Goal: Information Seeking & Learning: Learn about a topic

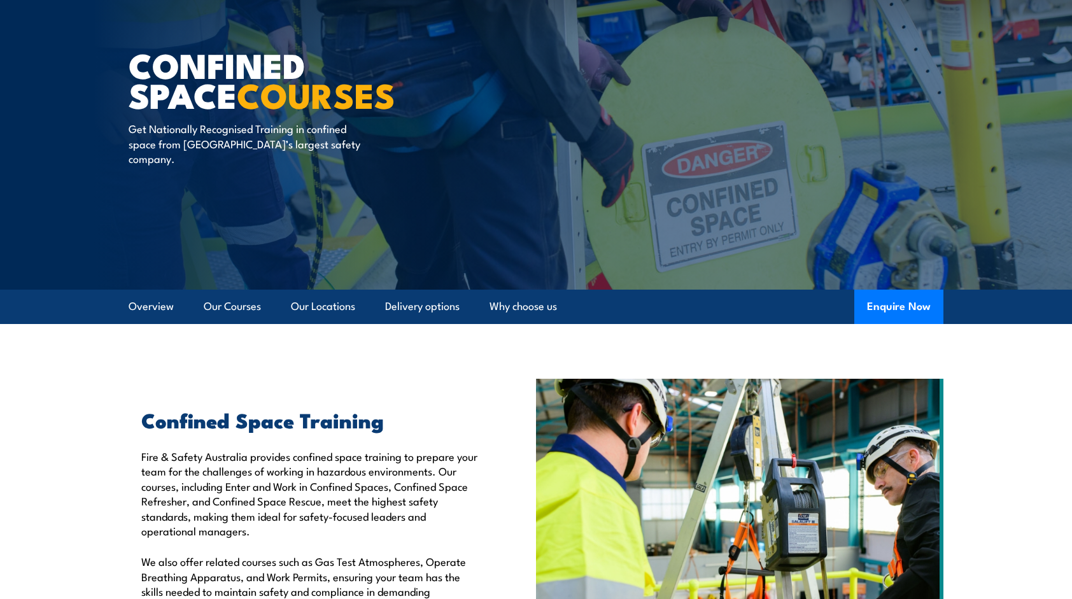
scroll to position [191, 0]
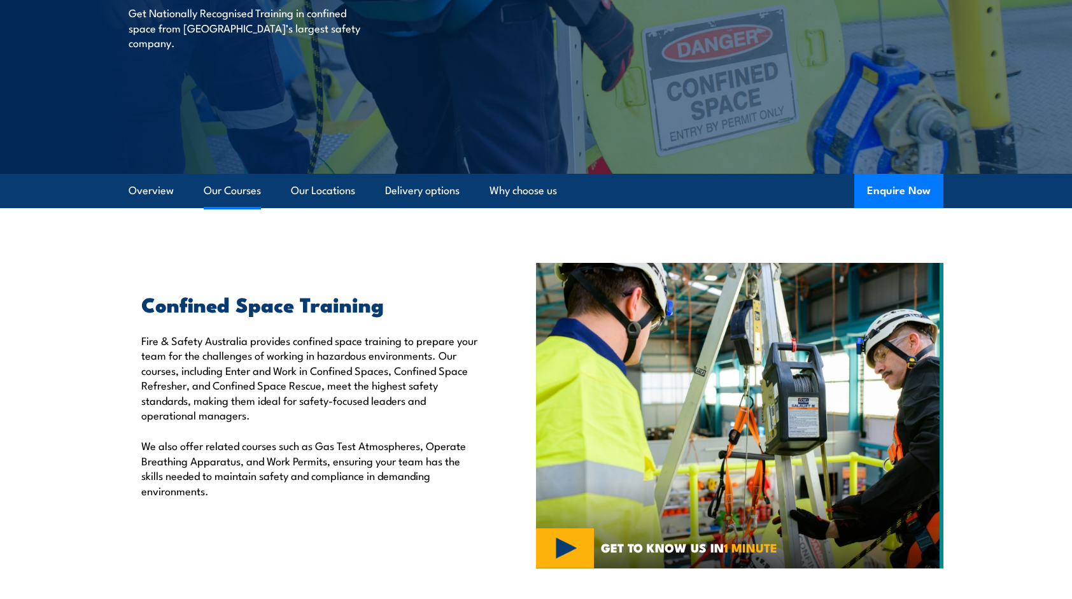
click at [253, 188] on link "Our Courses" at bounding box center [232, 191] width 57 height 34
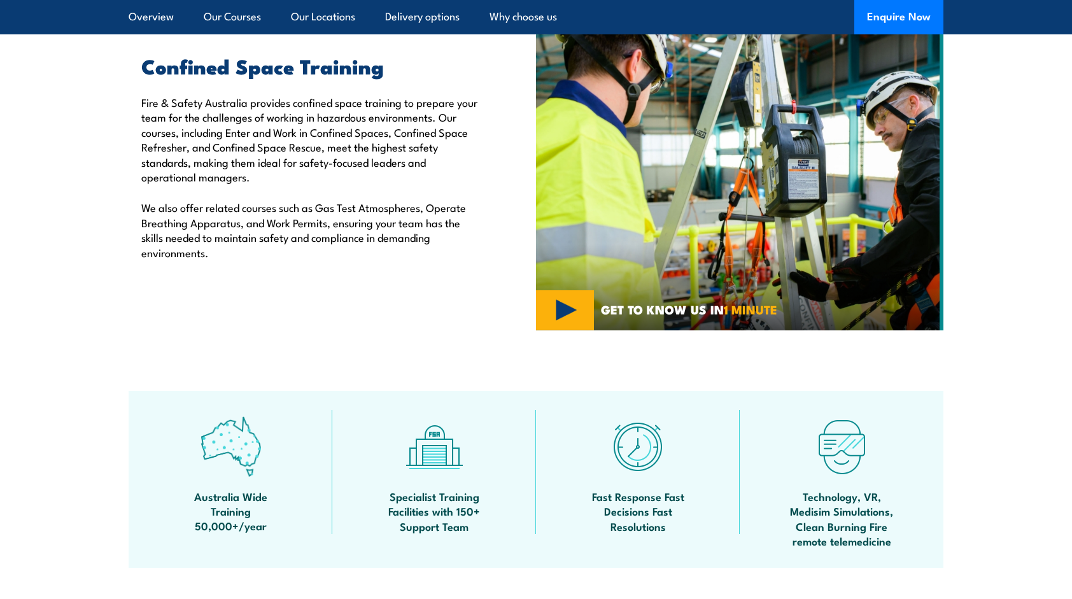
scroll to position [328, 0]
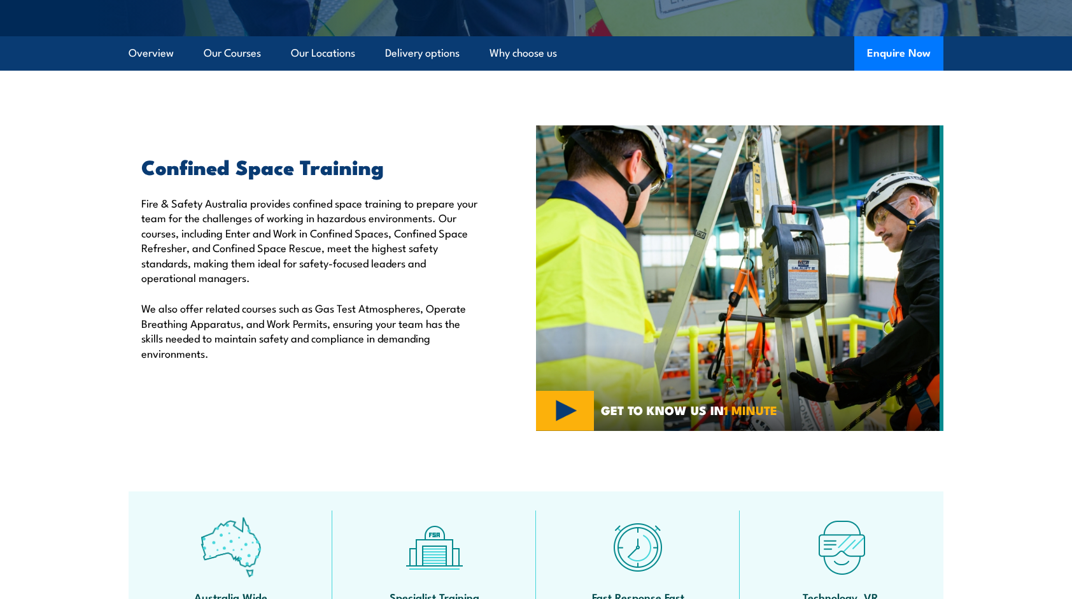
click at [241, 237] on p "Fire & Safety Australia provides confined space training to prepare your team f…" at bounding box center [309, 239] width 336 height 89
click at [569, 413] on img at bounding box center [739, 277] width 407 height 305
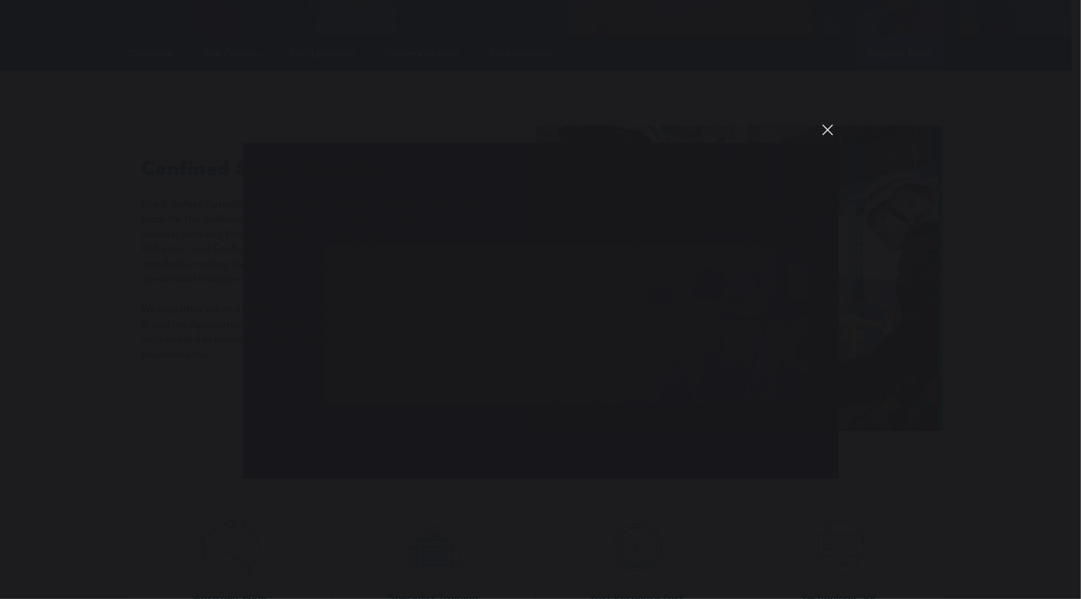
click at [827, 123] on button "You can close this modal content with the ESC key" at bounding box center [828, 130] width 22 height 22
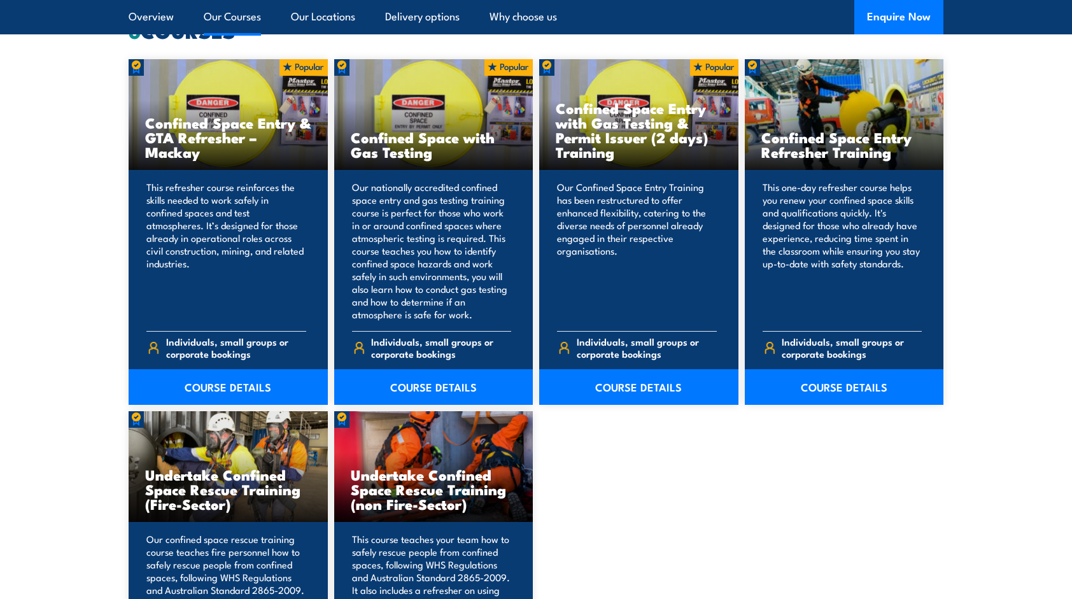
scroll to position [1028, 0]
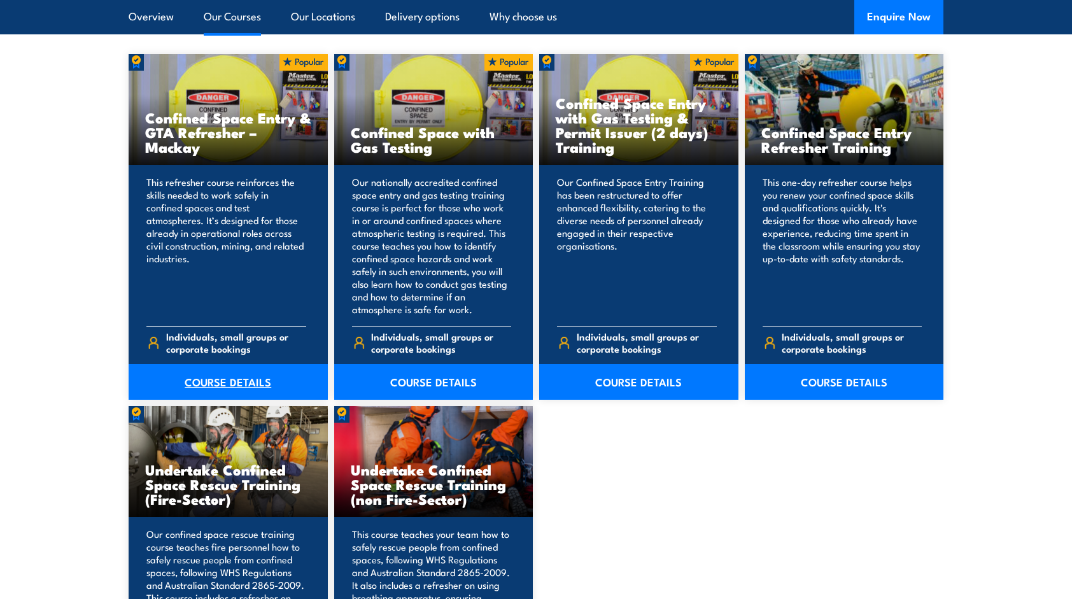
click at [202, 377] on link "COURSE DETAILS" at bounding box center [228, 382] width 199 height 36
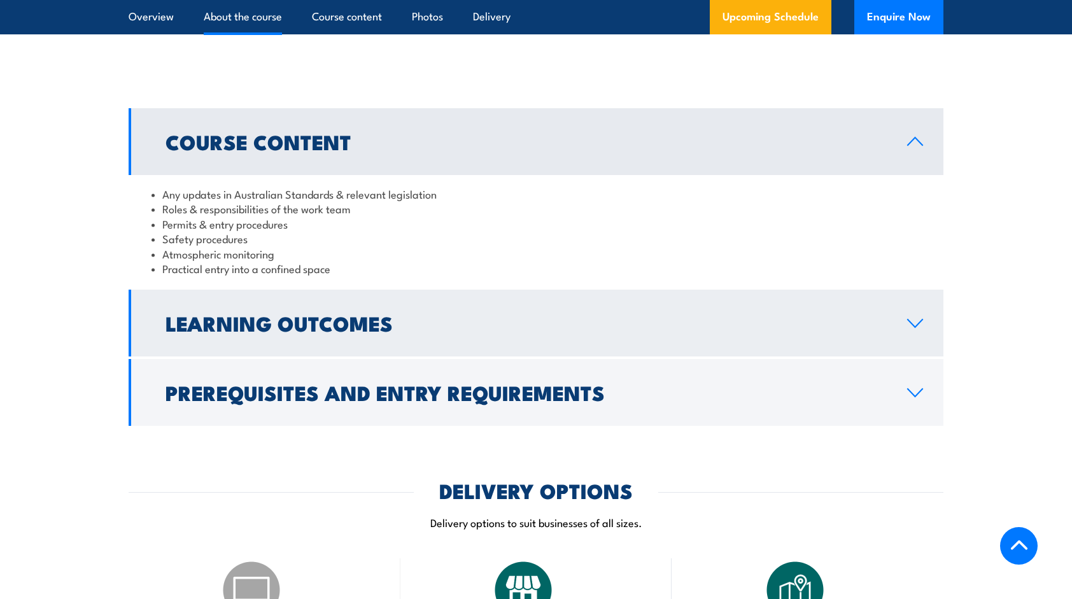
scroll to position [1082, 0]
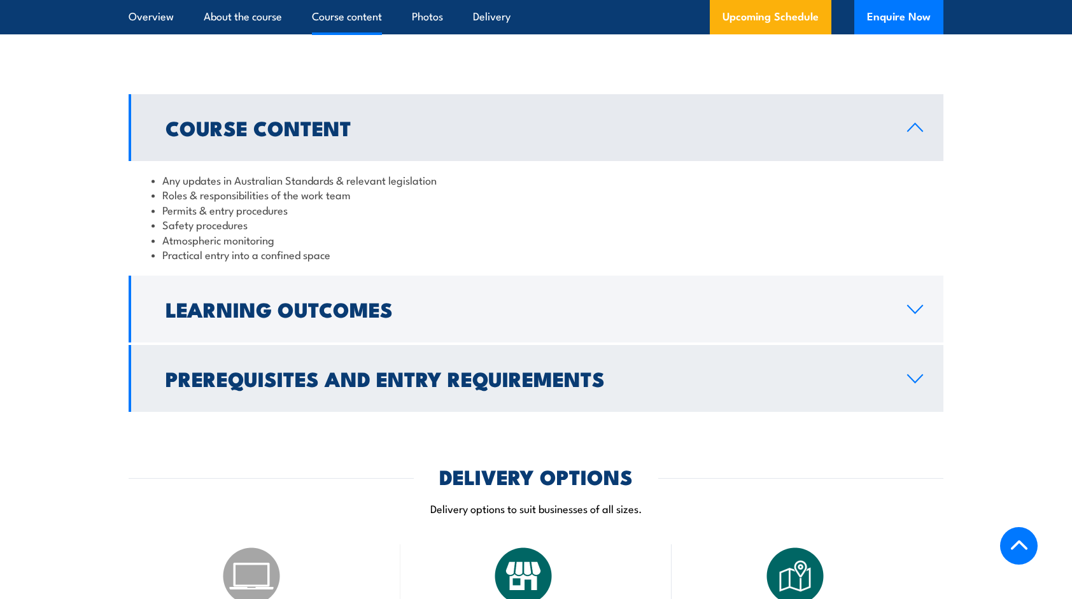
click at [436, 387] on h2 "Prerequisites and Entry Requirements" at bounding box center [525, 378] width 721 height 18
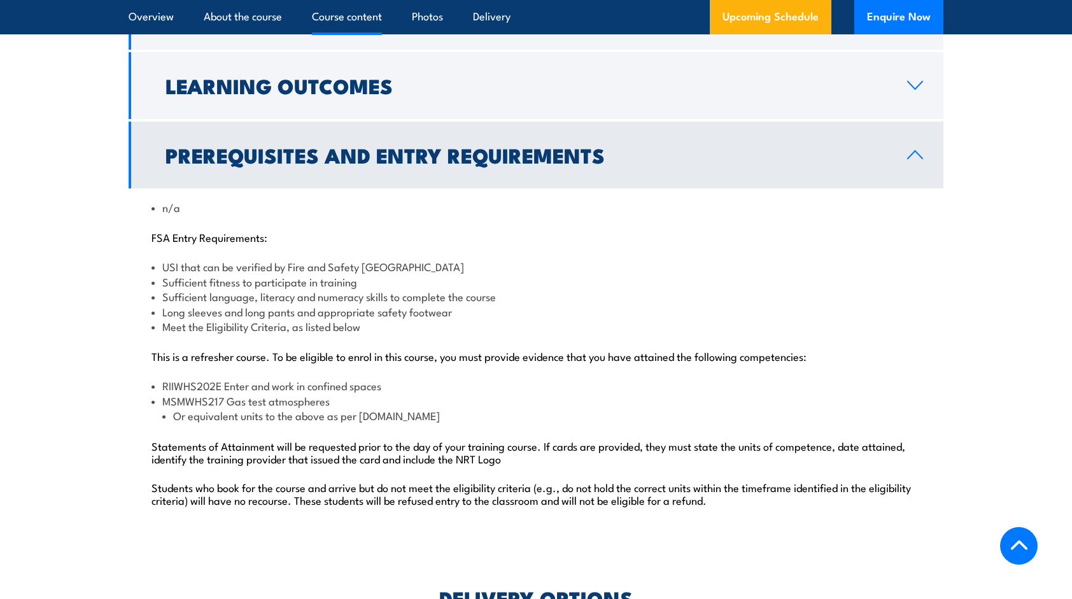
scroll to position [1209, 0]
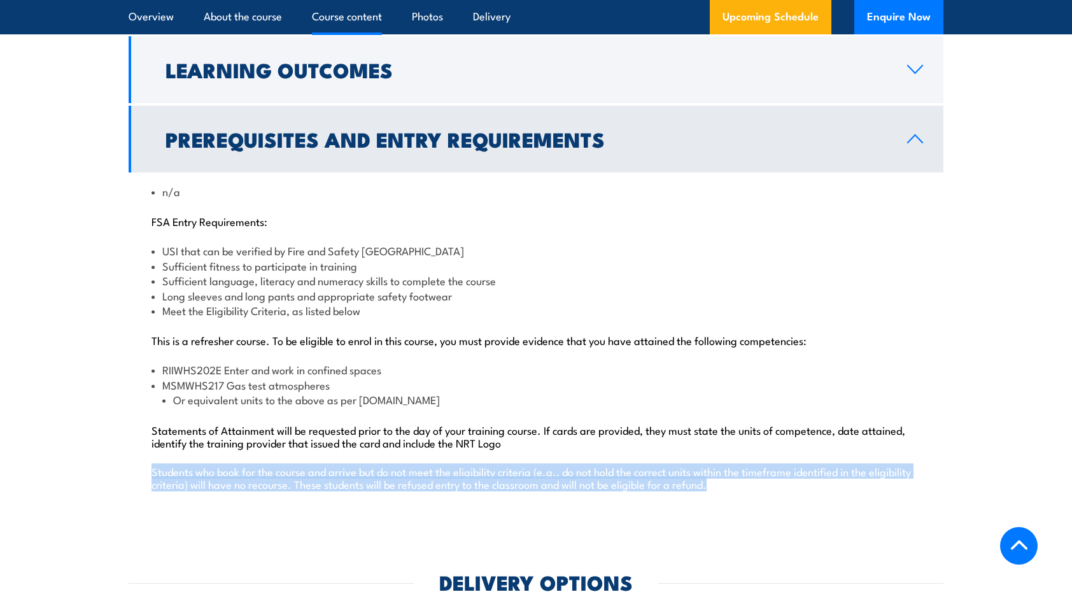
drag, startPoint x: 151, startPoint y: 498, endPoint x: 780, endPoint y: 521, distance: 629.2
click at [780, 517] on div "n/a FSA Entry Requirements: USI that can be verified by Fire and Safety Austral…" at bounding box center [536, 344] width 815 height 345
copy p "Students who book for the course and arrive but do not meet the eligibility cri…"
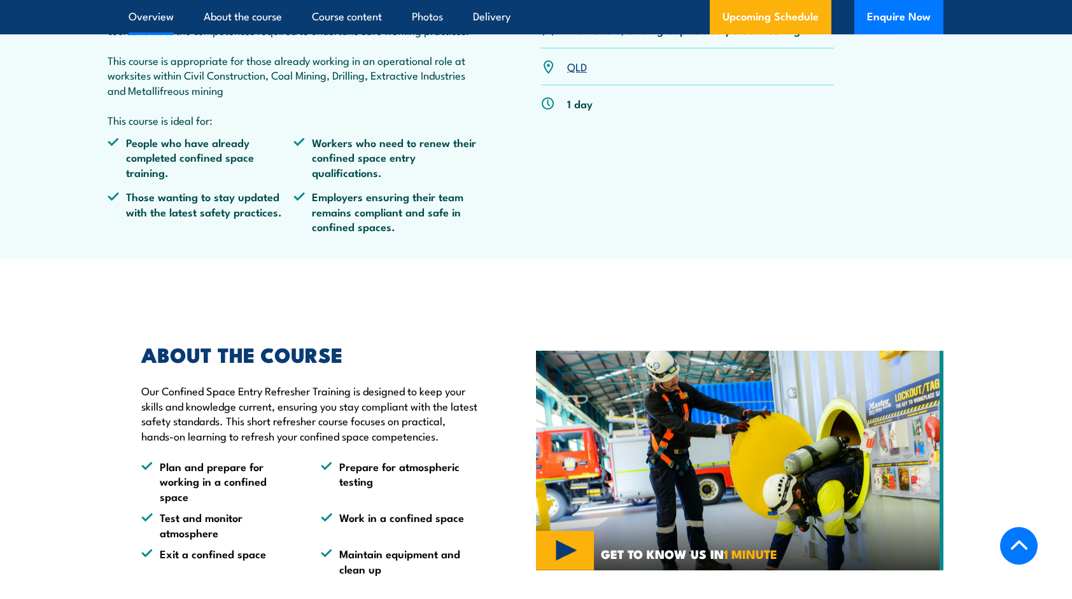
scroll to position [255, 0]
